Goal: Use online tool/utility: Utilize a website feature to perform a specific function

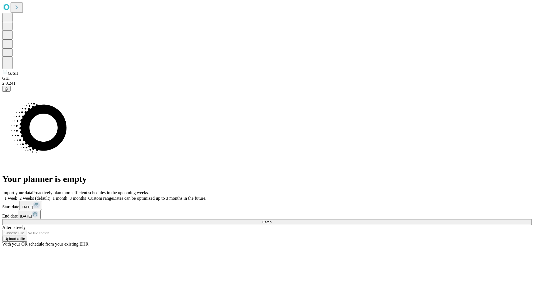
click at [271, 220] on span "Fetch" at bounding box center [266, 222] width 9 height 4
